Goal: Task Accomplishment & Management: Use online tool/utility

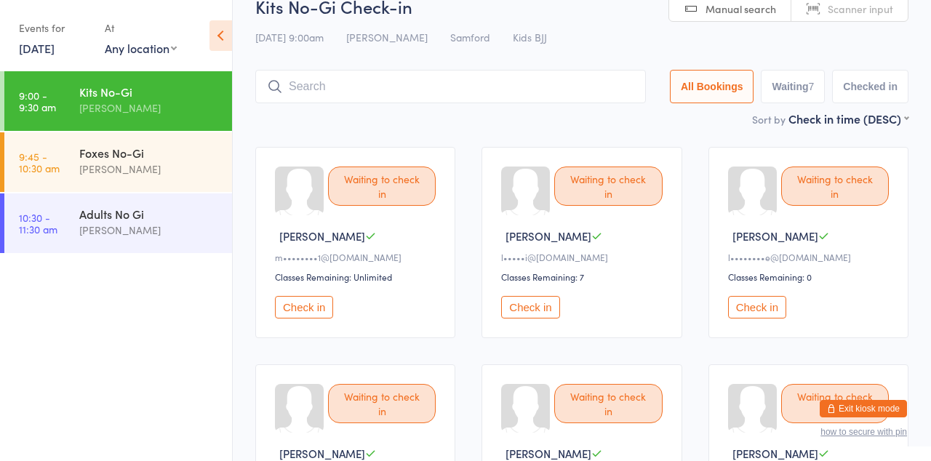
click at [717, 310] on div "Waiting to check in [PERSON_NAME] M l••••••••e@[DOMAIN_NAME] Classes Remaining:…" at bounding box center [808, 242] width 200 height 191
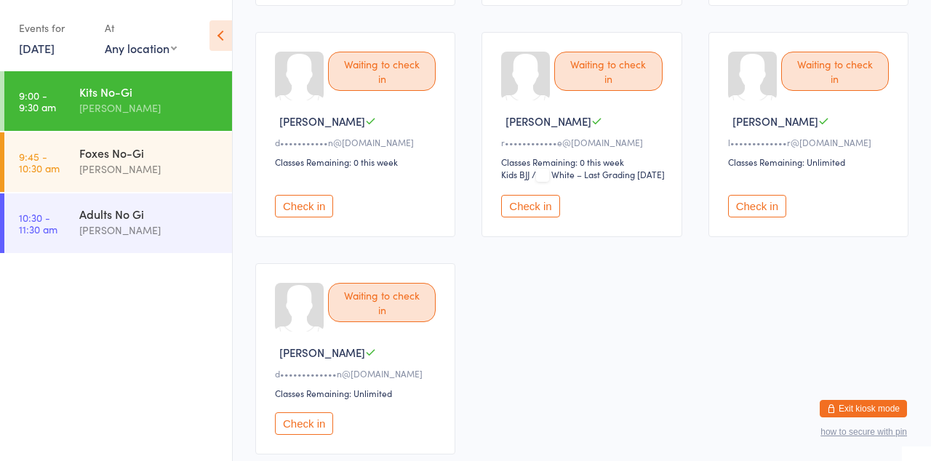
scroll to position [419, 0]
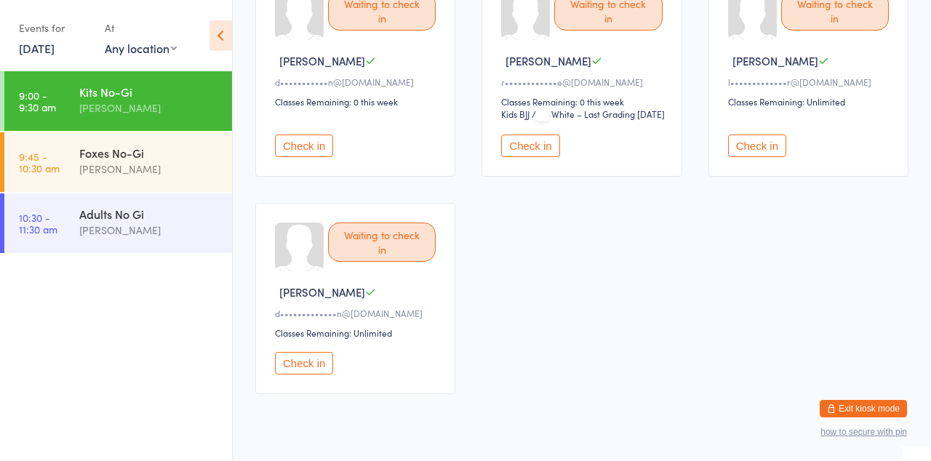
click at [174, 177] on div "[PERSON_NAME]" at bounding box center [149, 169] width 140 height 17
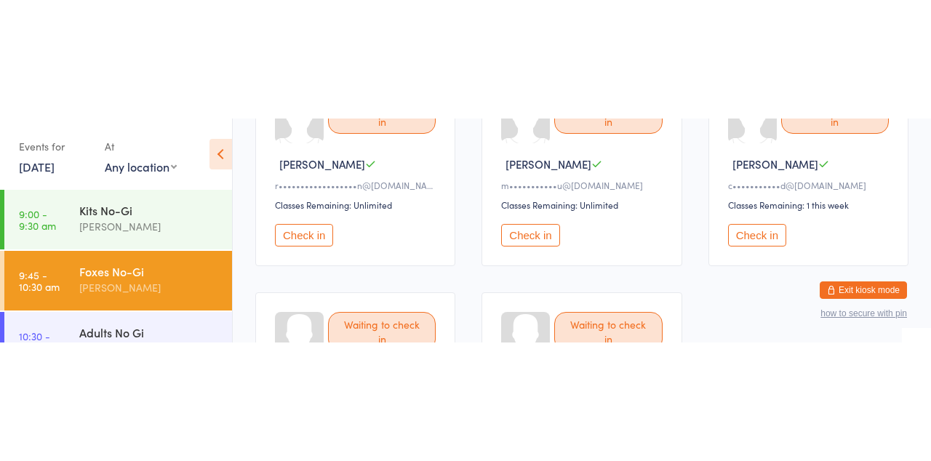
scroll to position [217, 0]
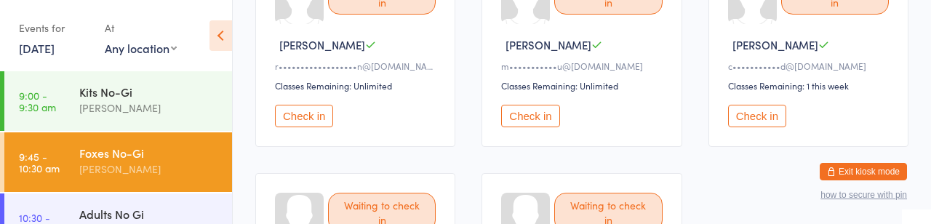
click at [729, 284] on div "Waiting to check in [PERSON_NAME] A r••••••••••••••••••n@[DOMAIN_NAME] Classes …" at bounding box center [581, 160] width 679 height 435
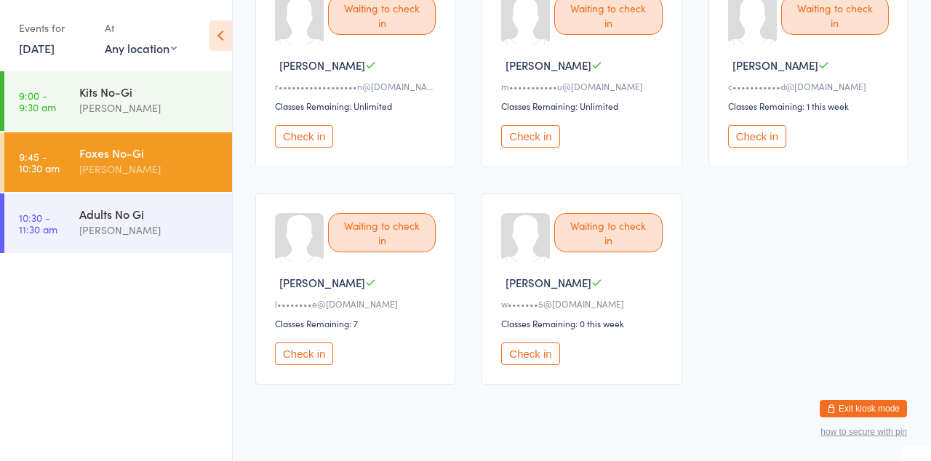
scroll to position [196, 0]
click at [108, 251] on div "Adults No Gi [PERSON_NAME]" at bounding box center [155, 221] width 153 height 57
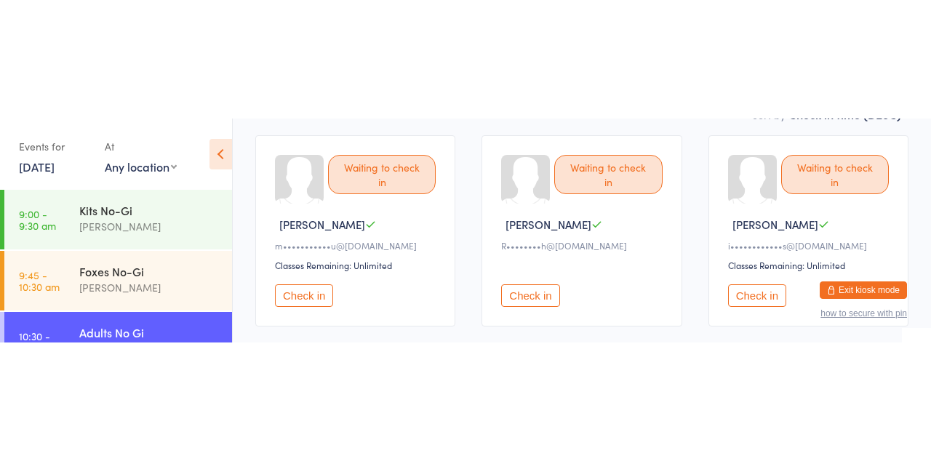
scroll to position [158, 0]
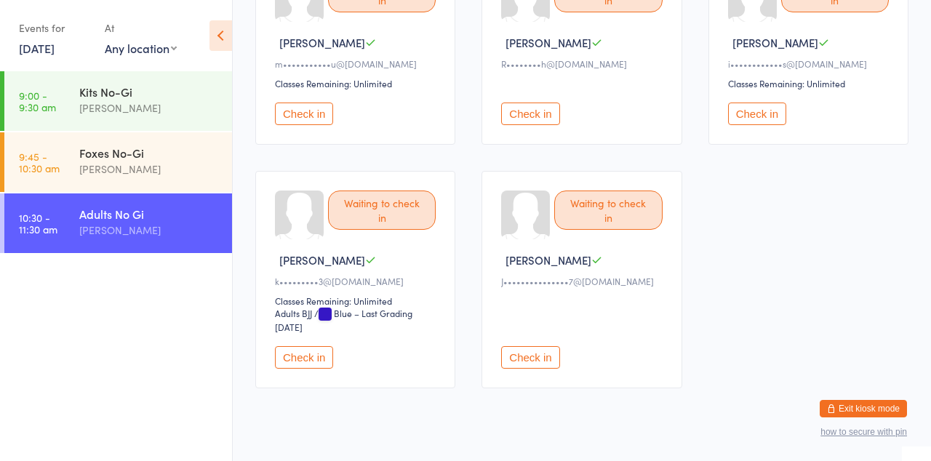
scroll to position [215, 0]
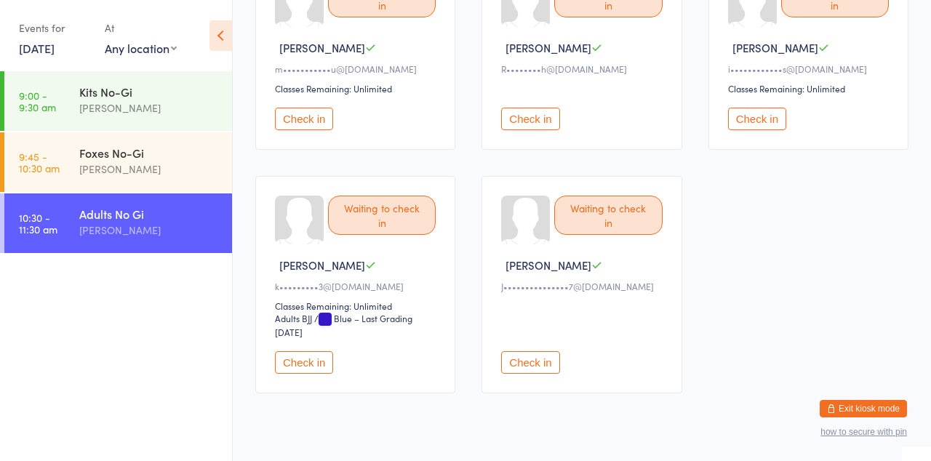
click at [84, 127] on div "Kits No-Gi [PERSON_NAME]" at bounding box center [155, 99] width 153 height 57
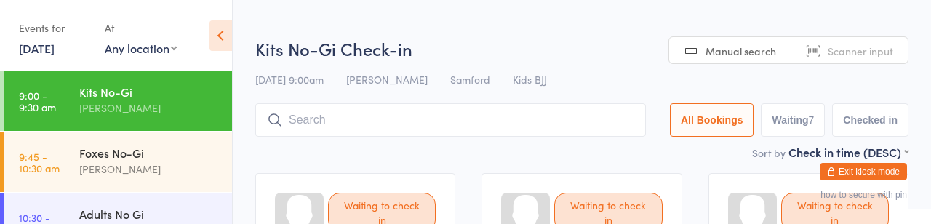
click at [60, 165] on time "9:45 - 10:30 am" at bounding box center [39, 162] width 41 height 23
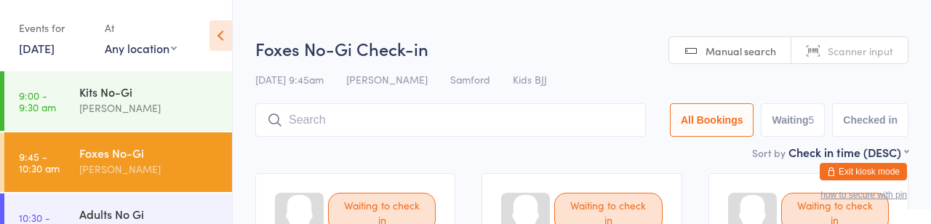
click at [102, 222] on div "Adults No Gi" at bounding box center [149, 214] width 140 height 16
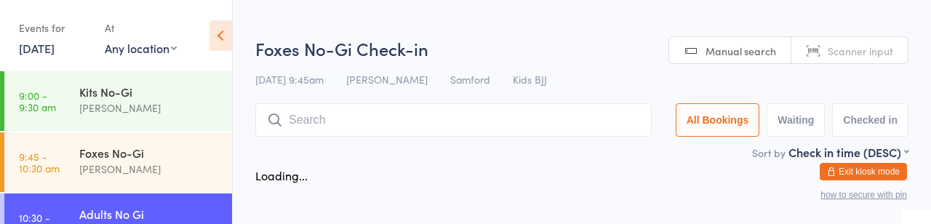
click at [290, 160] on div "Sort by Check in time (DESC) First name (ASC) First name (DESC) Last name (ASC)…" at bounding box center [581, 152] width 653 height 16
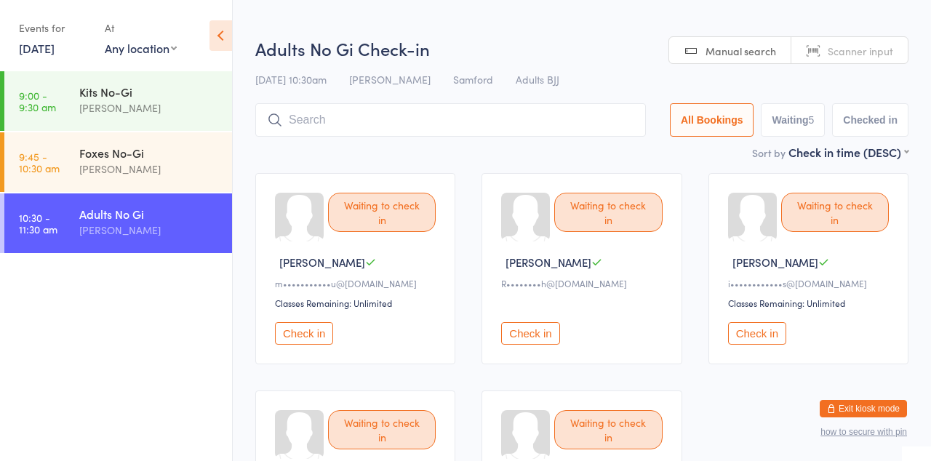
click at [87, 177] on div "[PERSON_NAME]" at bounding box center [149, 169] width 140 height 17
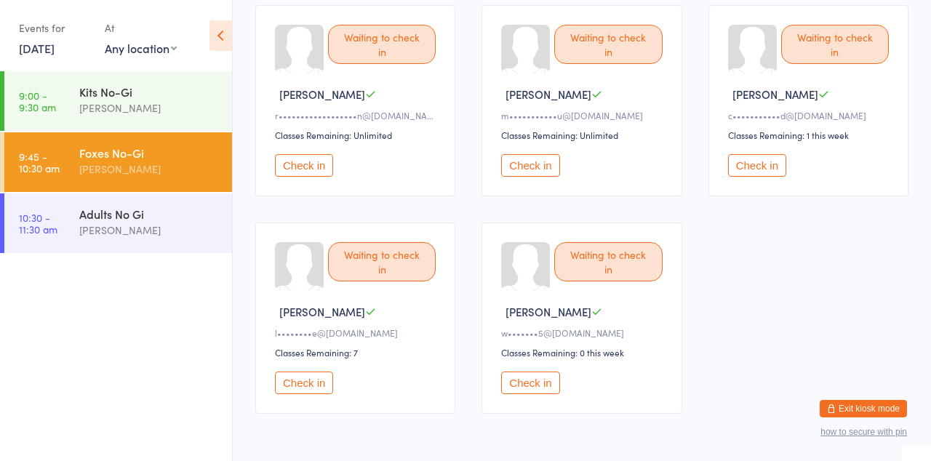
scroll to position [169, 0]
click at [98, 113] on div "[PERSON_NAME]" at bounding box center [149, 108] width 140 height 17
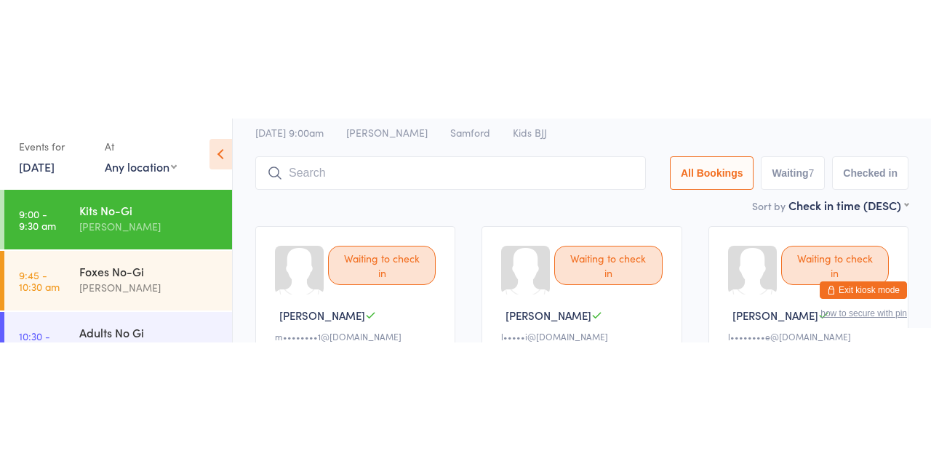
scroll to position [66, 0]
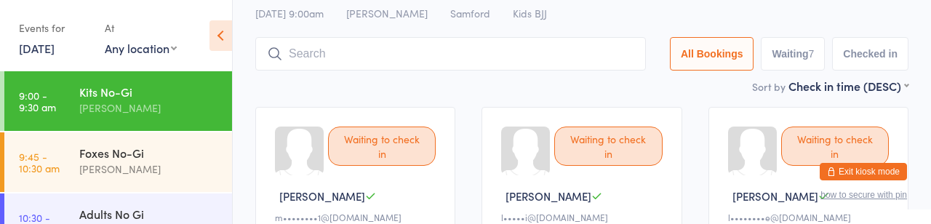
click at [300, 138] on div "Waiting to check in [PERSON_NAME] m••••••••1@[DOMAIN_NAME] Classes Remaining: U…" at bounding box center [355, 202] width 200 height 191
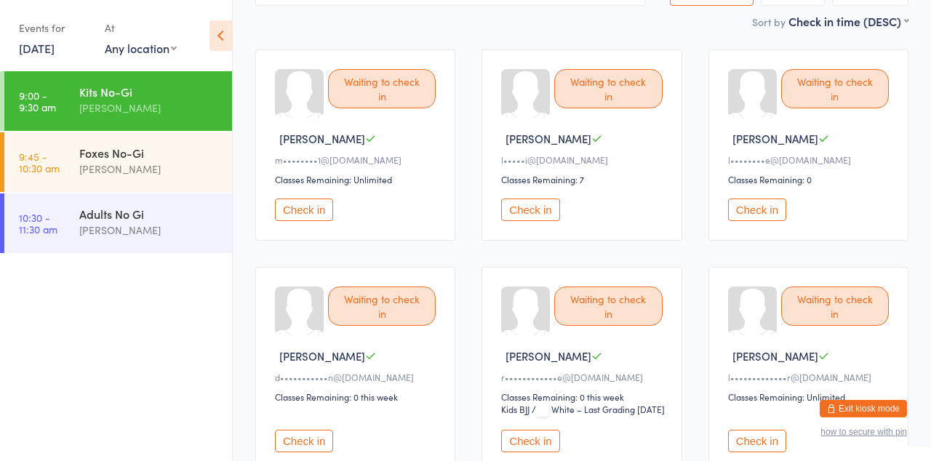
scroll to position [122, 0]
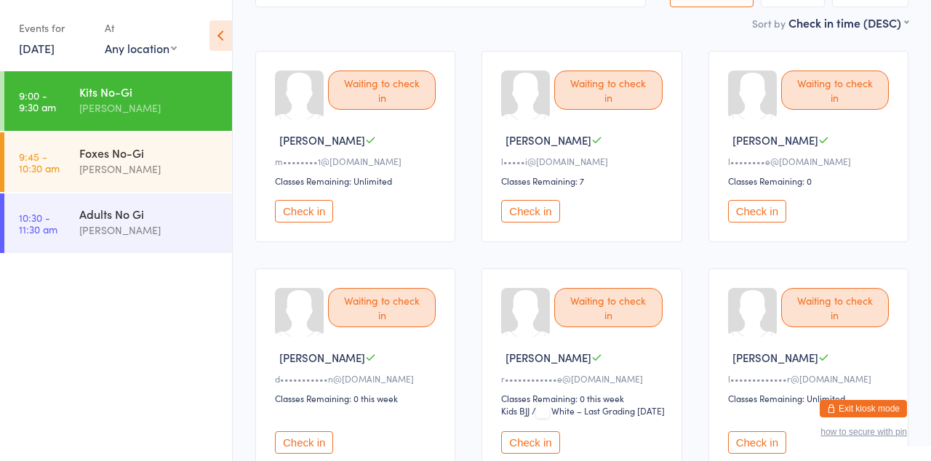
click at [552, 223] on button "Check in" at bounding box center [530, 211] width 58 height 23
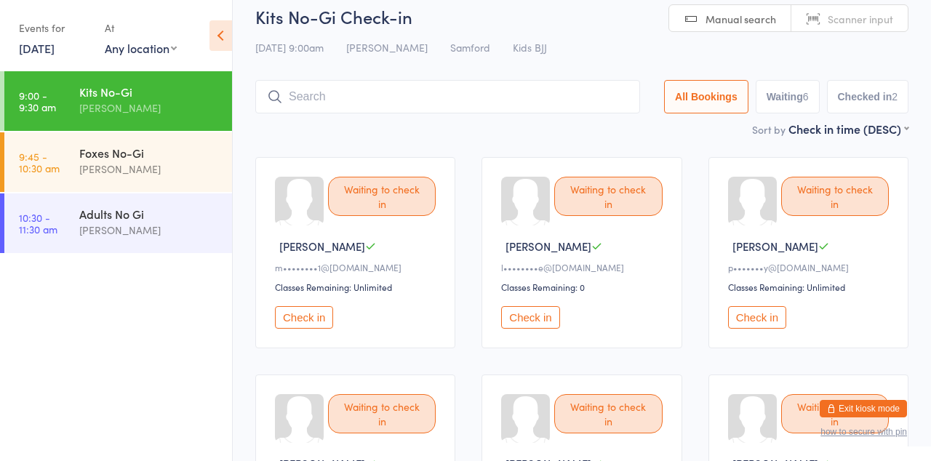
scroll to position [0, 0]
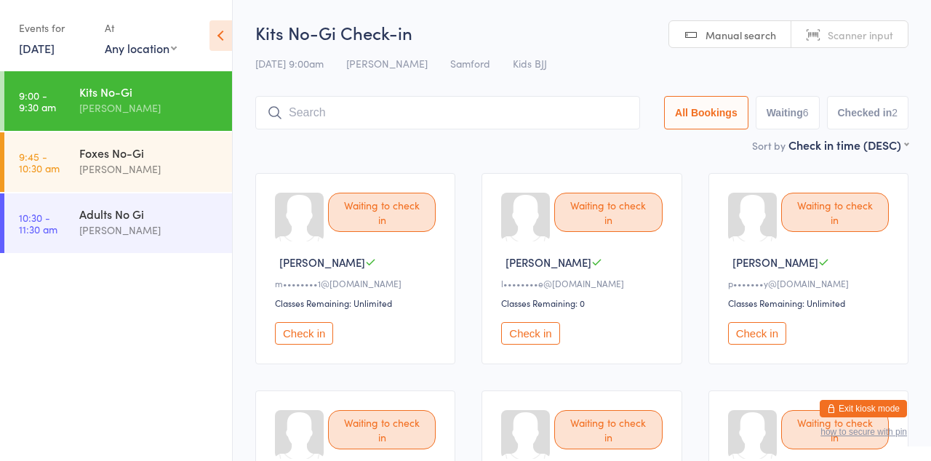
click at [373, 119] on input "search" at bounding box center [447, 112] width 385 height 33
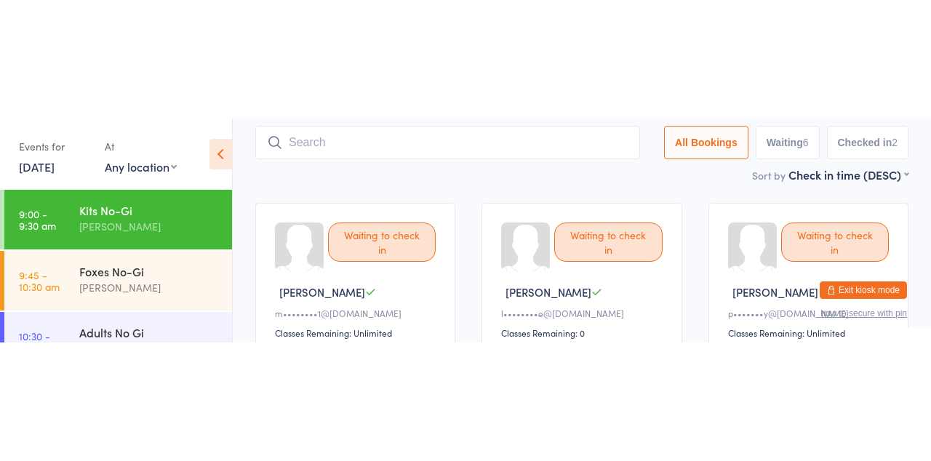
scroll to position [106, 0]
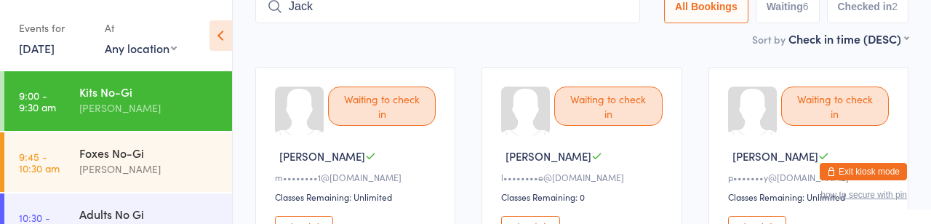
type input "Jack"
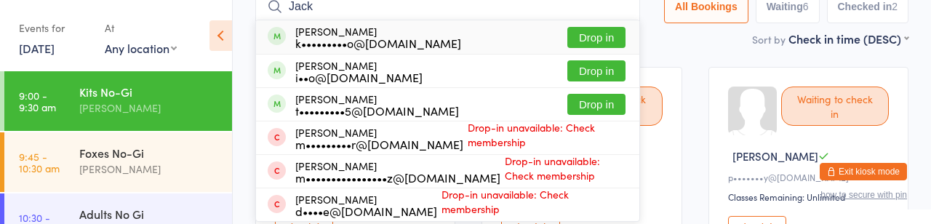
click at [567, 47] on button "Drop in" at bounding box center [596, 37] width 58 height 21
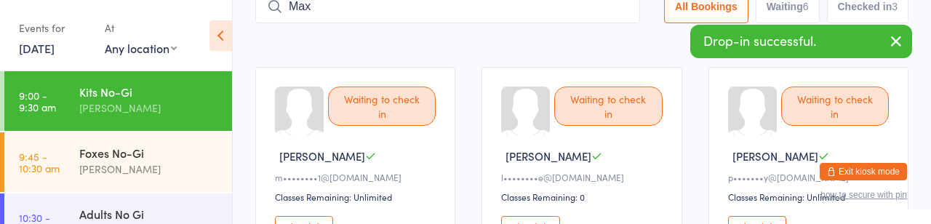
type input "Max"
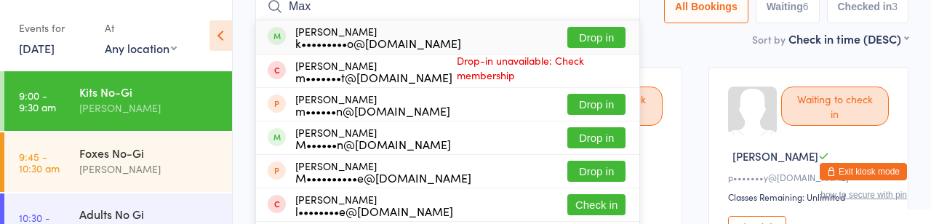
click at [567, 48] on button "Drop in" at bounding box center [596, 37] width 58 height 21
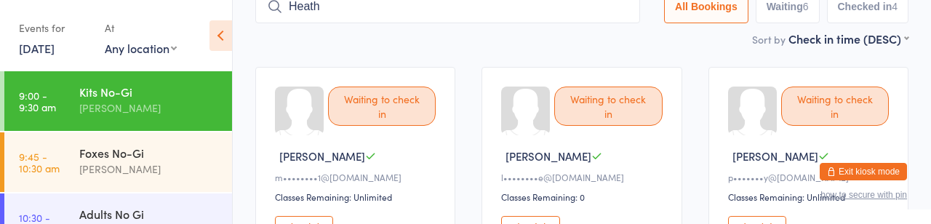
type input "Heath"
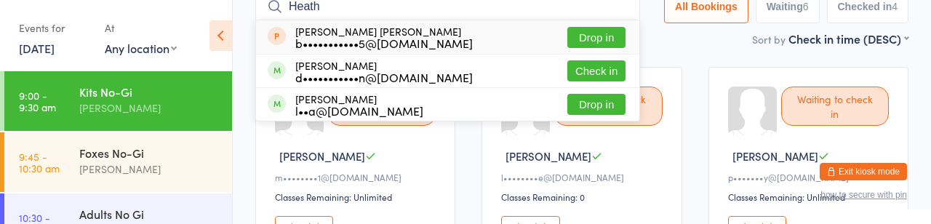
click at [567, 79] on button "Check in" at bounding box center [596, 70] width 58 height 21
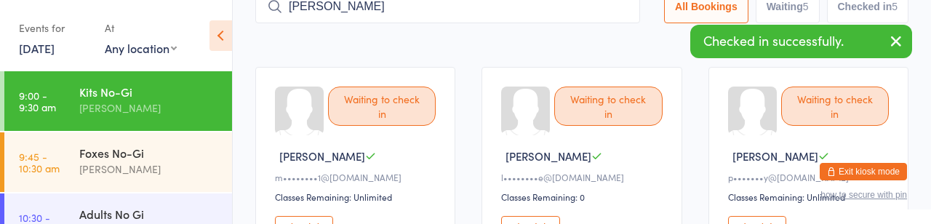
type input "[PERSON_NAME]"
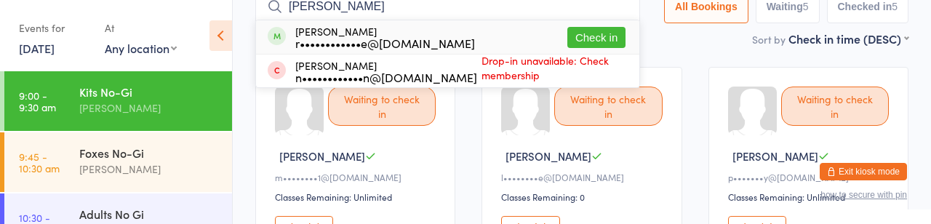
click at [567, 41] on button "Check in" at bounding box center [596, 37] width 58 height 21
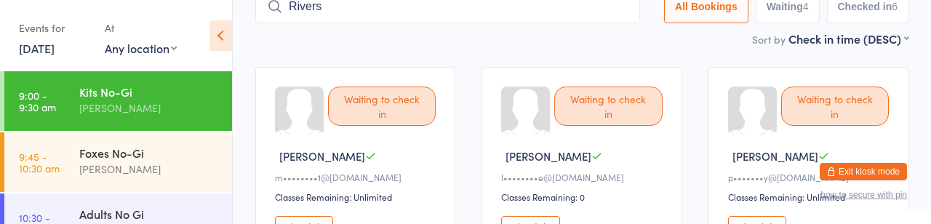
click at [412, 23] on input "Rivers" at bounding box center [447, 6] width 385 height 33
click at [298, 23] on input "Rivers" at bounding box center [447, 6] width 385 height 33
click at [309, 23] on input "Rivers" at bounding box center [447, 6] width 385 height 33
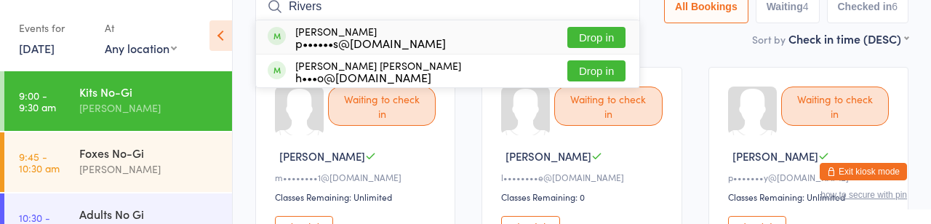
type input "Rivers"
click at [570, 47] on button "Drop in" at bounding box center [596, 37] width 58 height 21
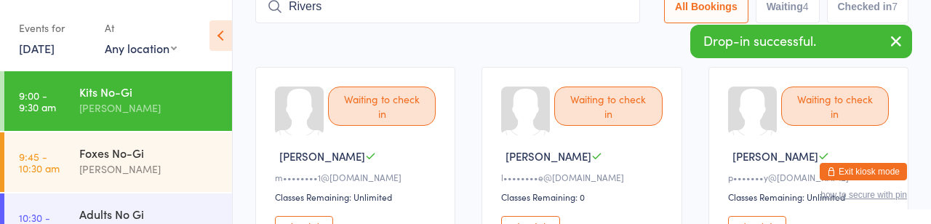
click at [428, 9] on input "Rivers" at bounding box center [447, 6] width 385 height 33
click at [295, 23] on input "Rivers" at bounding box center [447, 6] width 385 height 33
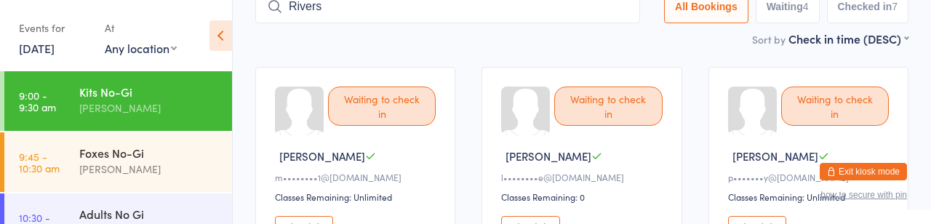
click at [293, 23] on input "Rivers" at bounding box center [447, 6] width 385 height 33
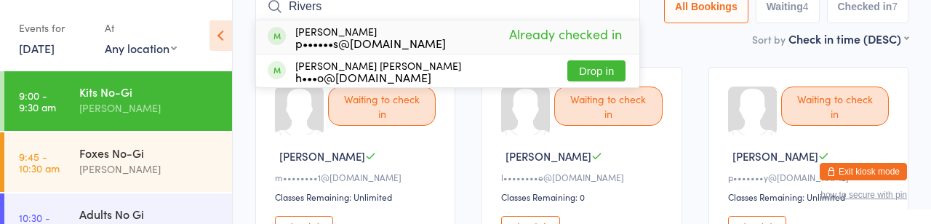
type input "Rivers"
click at [447, 83] on div "h•••o@[DOMAIN_NAME]" at bounding box center [378, 77] width 166 height 12
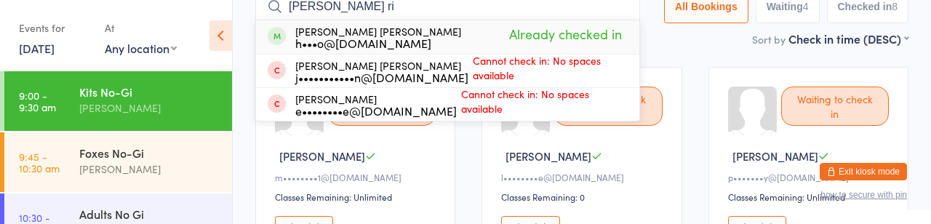
type input "[PERSON_NAME] ri"
click at [546, 47] on span "Already checked in" at bounding box center [565, 33] width 121 height 25
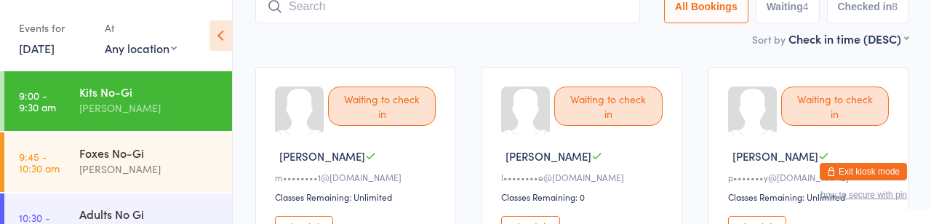
click at [601, 126] on div "Waiting to check in" at bounding box center [608, 106] width 108 height 39
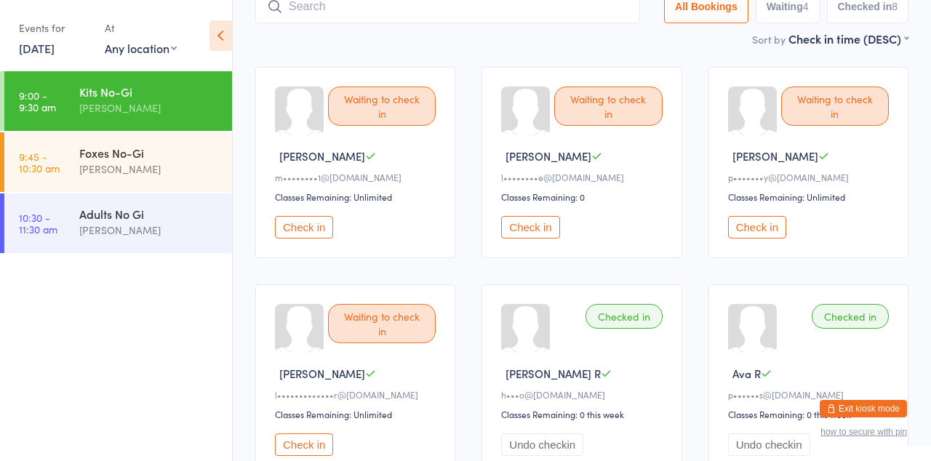
click at [553, 239] on button "Check in" at bounding box center [530, 227] width 58 height 23
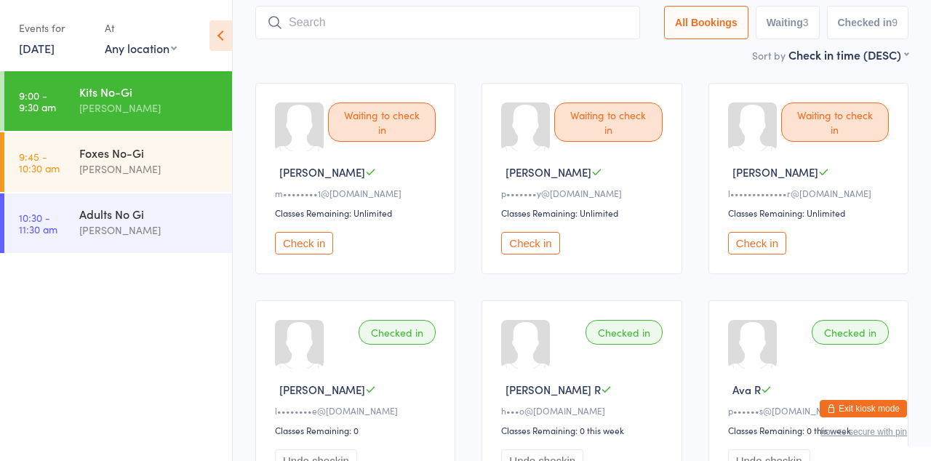
scroll to position [89, 0]
click at [148, 175] on div "[PERSON_NAME]" at bounding box center [149, 169] width 140 height 17
